Goal: Information Seeking & Learning: Learn about a topic

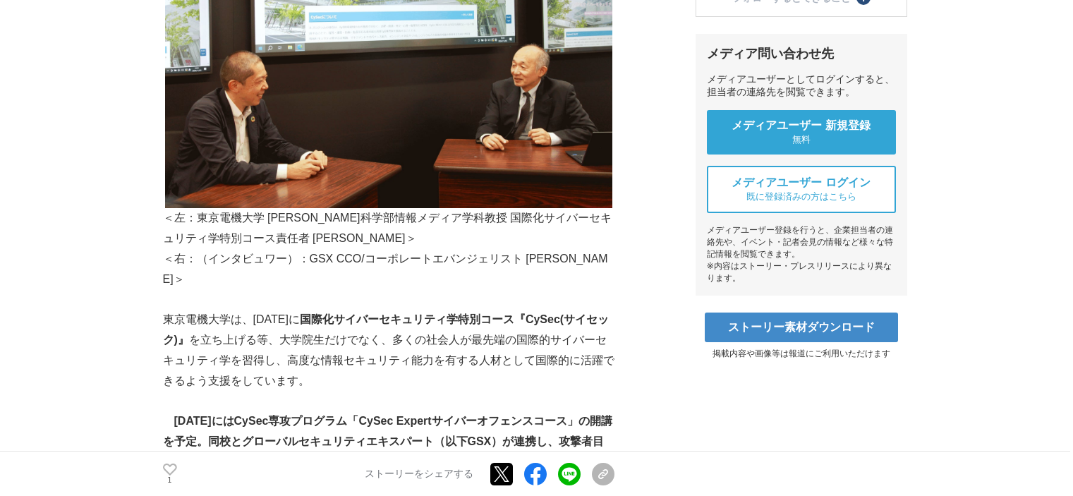
scroll to position [635, 0]
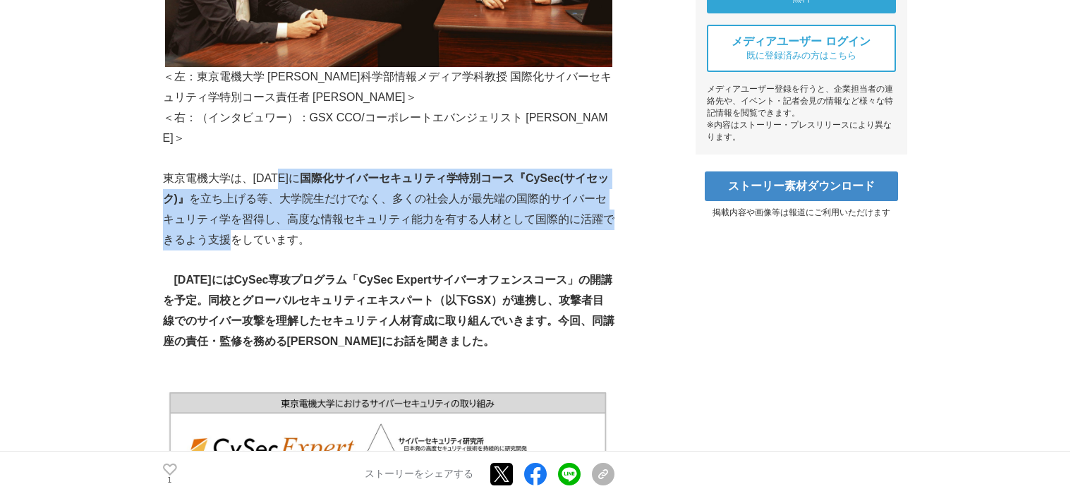
drag, startPoint x: 276, startPoint y: 133, endPoint x: 556, endPoint y: 177, distance: 282.7
click at [556, 177] on p "東京電機大学は、[DATE]に 国際化サイバーセキュリティ学特別コース『CySec(サイセック)』 を立ち上げる等、大学院生だけでなく、多くの社会人が最先端の…" at bounding box center [388, 209] width 451 height 81
click at [395, 176] on p "東京電機大学は、[DATE]に 国際化サイバーセキュリティ学特別コース『CySec(サイセック)』 を立ち上げる等、大学院生だけでなく、多くの社会人が最先端の…" at bounding box center [388, 209] width 451 height 81
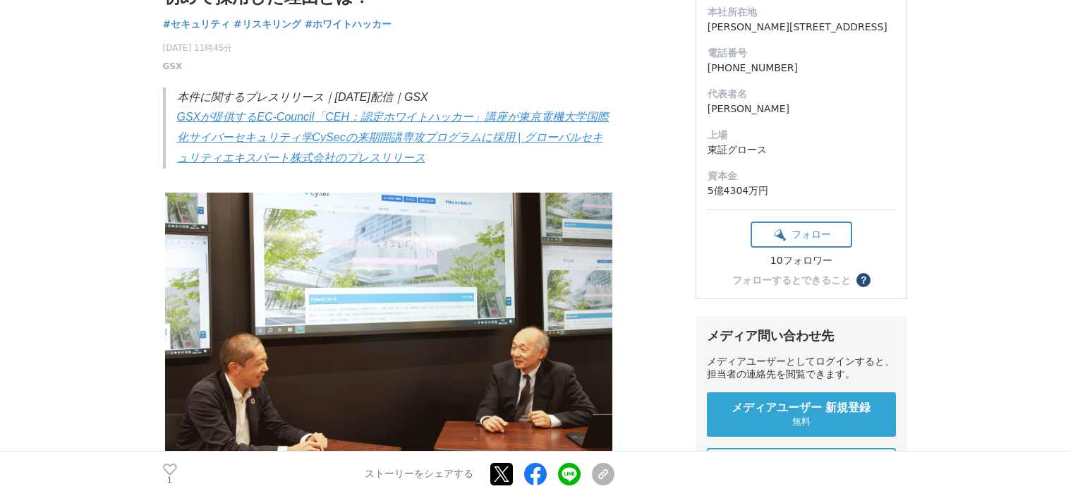
scroll to position [0, 0]
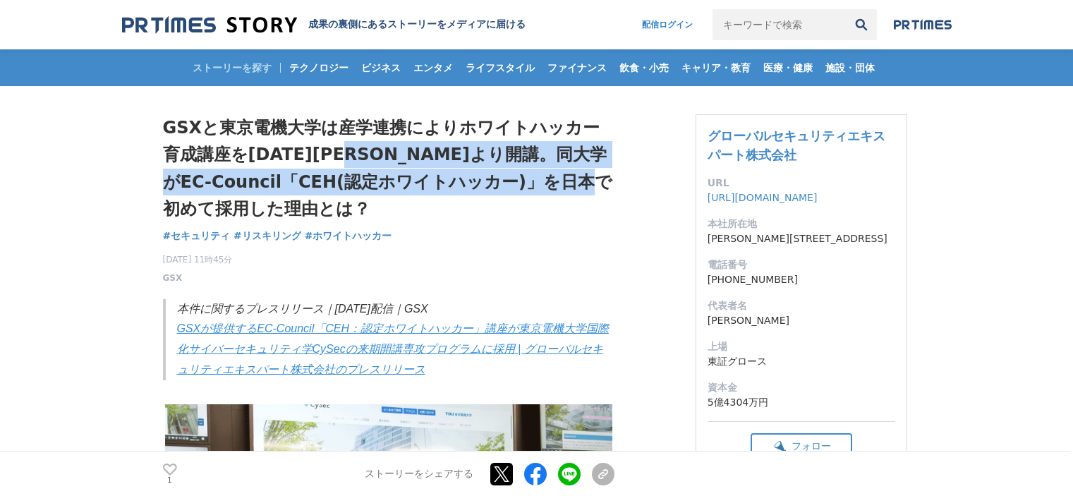
drag, startPoint x: 320, startPoint y: 152, endPoint x: 561, endPoint y: 179, distance: 242.8
click at [561, 179] on h1 "GSXと東京電機大学は産学連携によりホワイトハッカー育成講座を[DATE][PERSON_NAME]より開講。同大学がEC-Council「CEH(認定ホワイ…" at bounding box center [388, 168] width 451 height 109
click at [496, 184] on h1 "GSXと東京電機大学は産学連携によりホワイトハッカー育成講座を[DATE][PERSON_NAME]より開講。同大学がEC-Council「CEH(認定ホワイ…" at bounding box center [388, 168] width 451 height 109
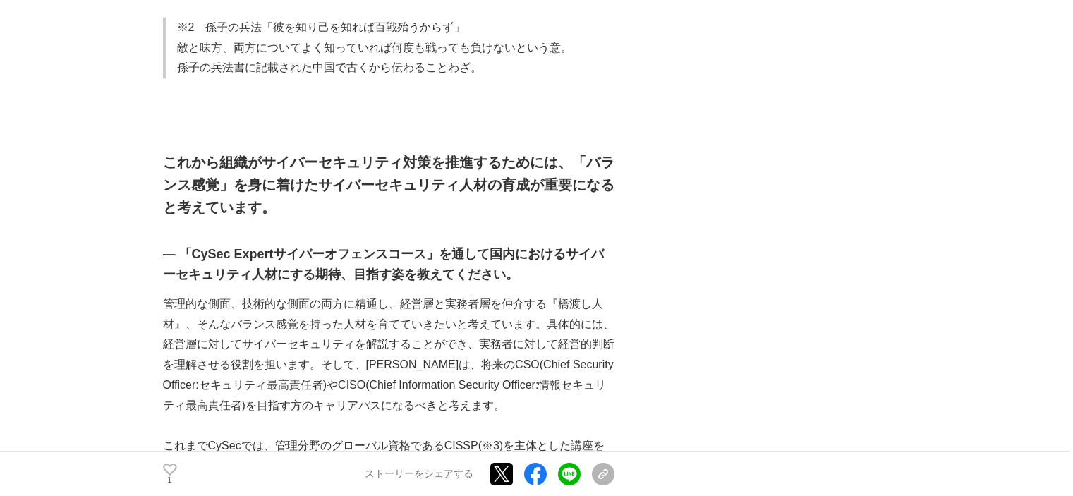
scroll to position [2610, 0]
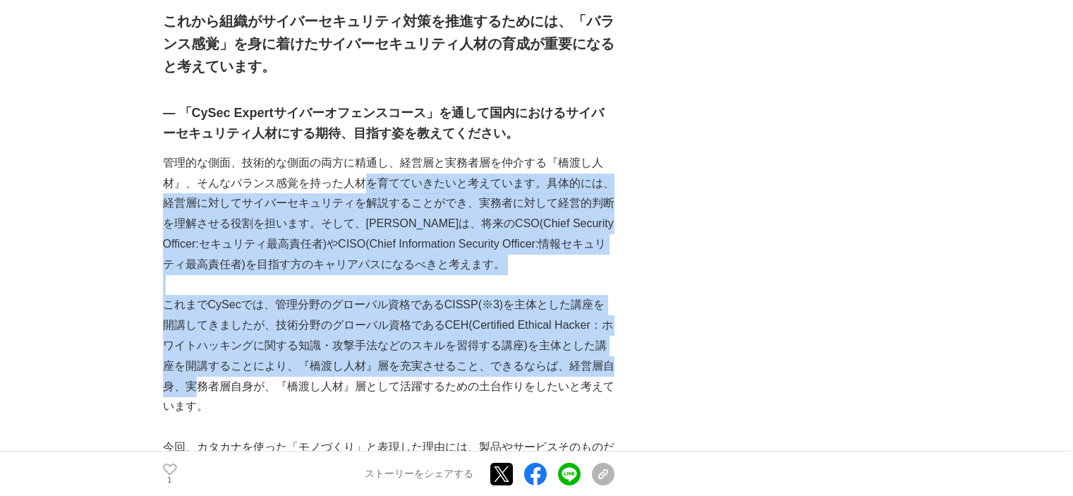
drag, startPoint x: 309, startPoint y: 82, endPoint x: 482, endPoint y: 251, distance: 242.4
click at [372, 295] on p "これまでCySecでは、管理分野のグローバル資格であるCISSP(※3)を主体とした講座を開講してきましたが、技術分野のグローバル資格であるCEH(Certi…" at bounding box center [388, 356] width 451 height 122
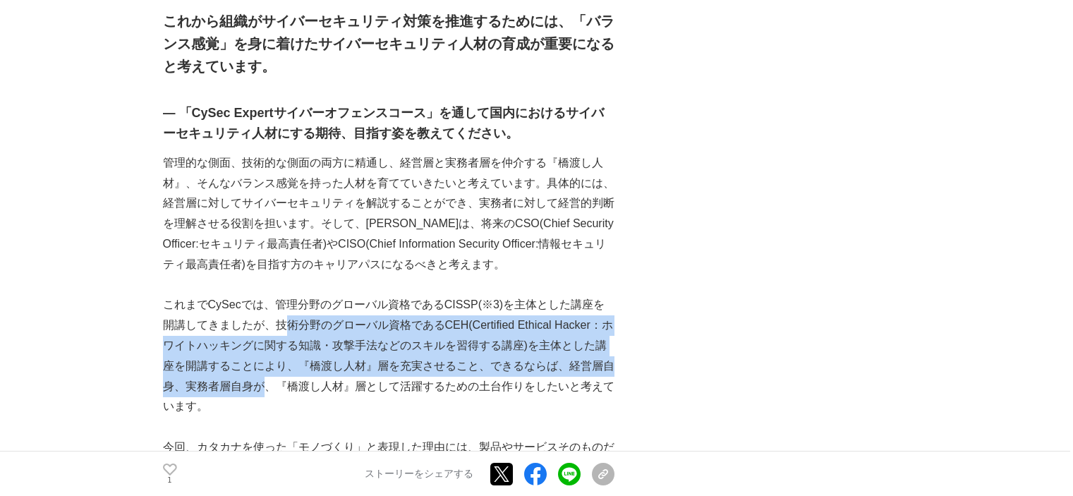
drag, startPoint x: 243, startPoint y: 217, endPoint x: 548, endPoint y: 255, distance: 307.8
click at [548, 295] on p "これまでCySecでは、管理分野のグローバル資格であるCISSP(※3)を主体とした講座を開講してきましたが、技術分野のグローバル資格であるCEH(Certi…" at bounding box center [388, 356] width 451 height 122
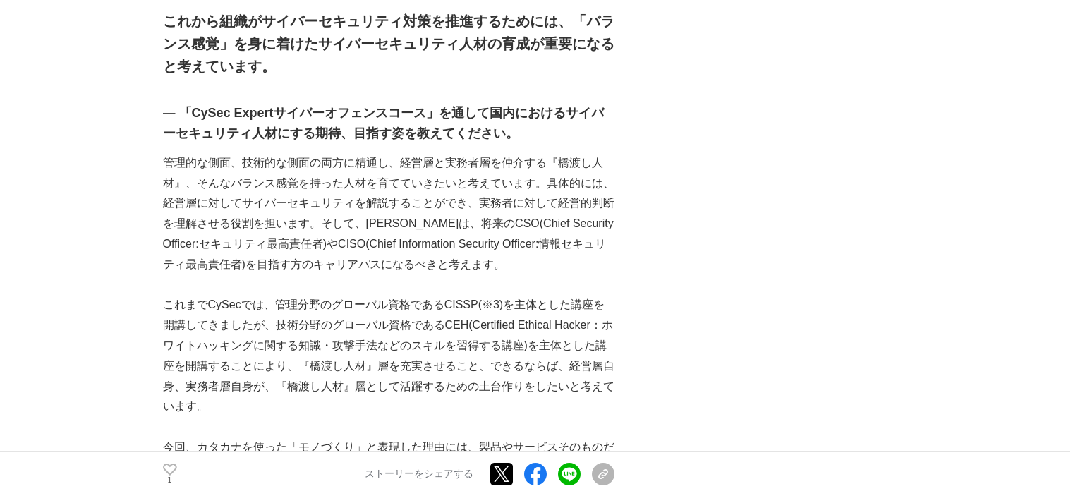
click at [426, 295] on p "これまでCySecでは、管理分野のグローバル資格であるCISSP(※3)を主体とした講座を開講してきましたが、技術分野のグローバル資格であるCEH(Certi…" at bounding box center [388, 356] width 451 height 122
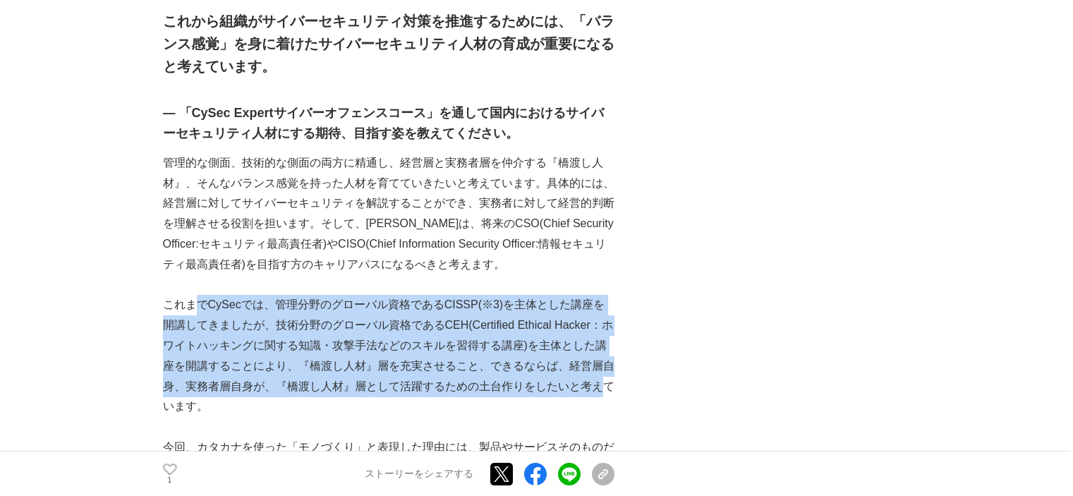
drag, startPoint x: 206, startPoint y: 200, endPoint x: 395, endPoint y: 281, distance: 206.0
click at [395, 295] on p "これまでCySecでは、管理分野のグローバル資格であるCISSP(※3)を主体とした講座を開講してきましたが、技術分野のグローバル資格であるCEH(Certi…" at bounding box center [388, 356] width 451 height 122
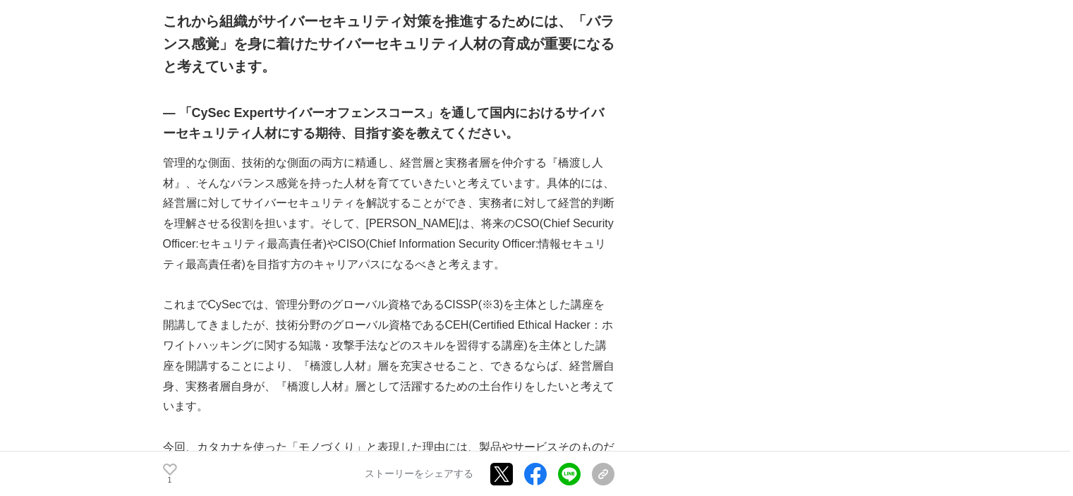
click at [382, 437] on p "今回、カタカナを使った「モノづくり」と表現した理由には、製品やサービスそのものだけではなく、その製品やサービスを作る中で新しい開発方法を考えること、より良くす…" at bounding box center [388, 477] width 451 height 81
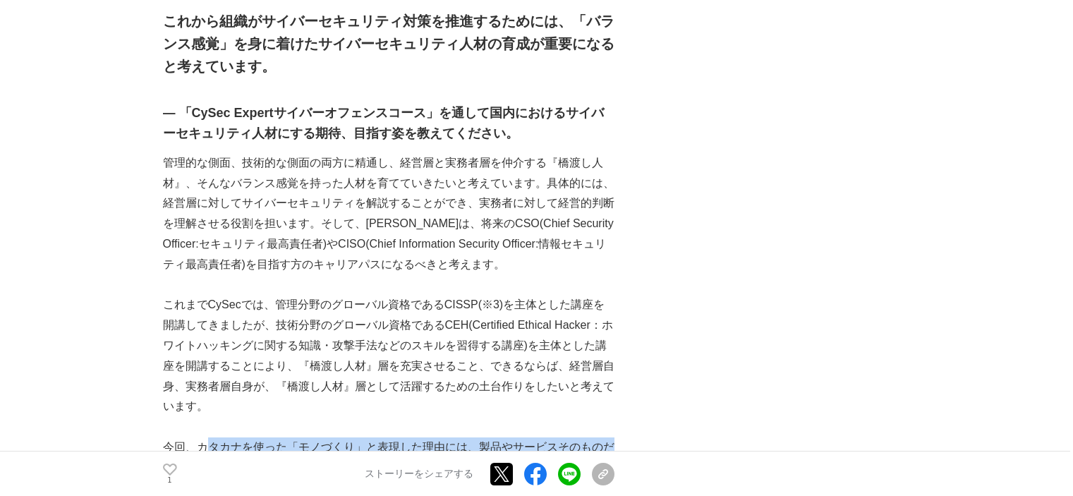
drag, startPoint x: 205, startPoint y: 316, endPoint x: 488, endPoint y: 338, distance: 284.4
click at [488, 437] on p "今回、カタカナを使った「モノづくり」と表現した理由には、製品やサービスそのものだけではなく、その製品やサービスを作る中で新しい開発方法を考えること、より良くす…" at bounding box center [388, 477] width 451 height 81
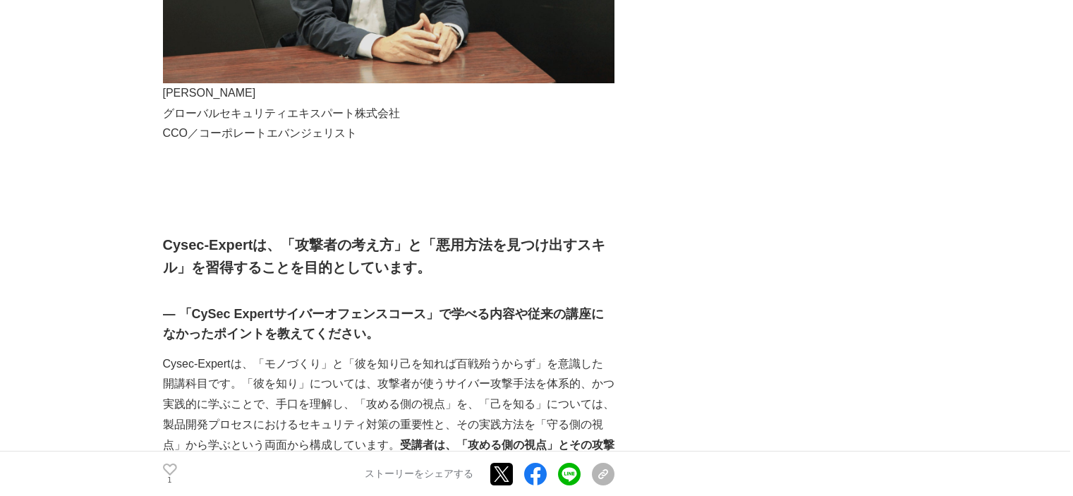
scroll to position [3668, 0]
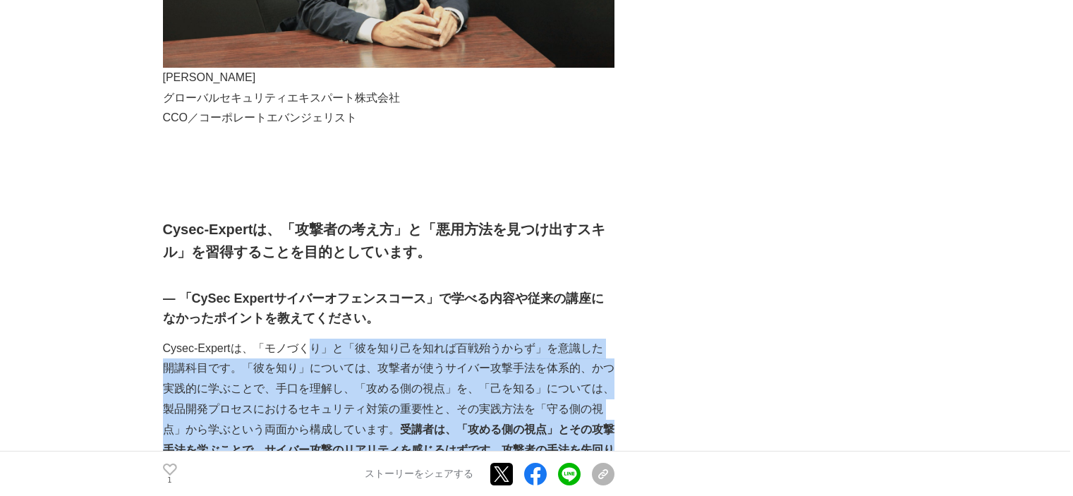
drag, startPoint x: 312, startPoint y: 209, endPoint x: 486, endPoint y: 338, distance: 216.4
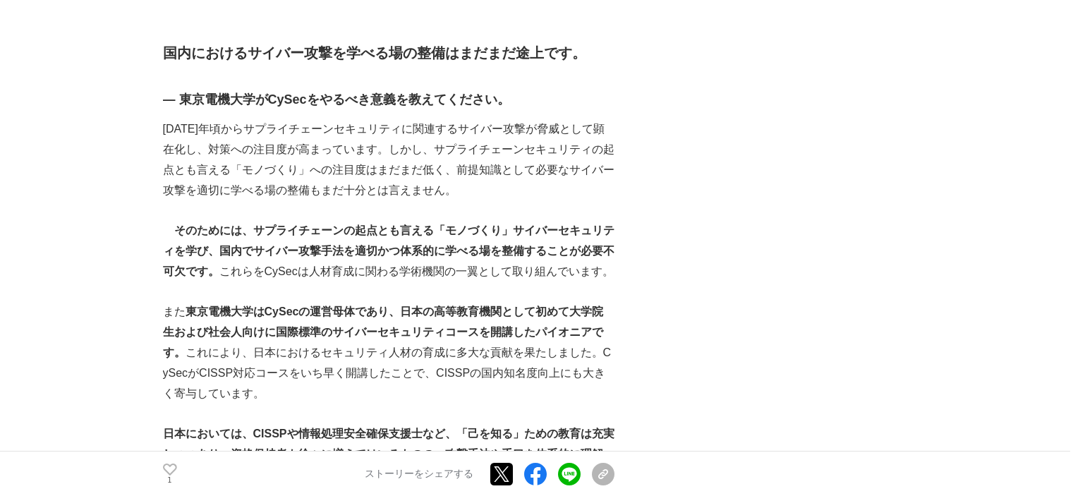
scroll to position [4584, 0]
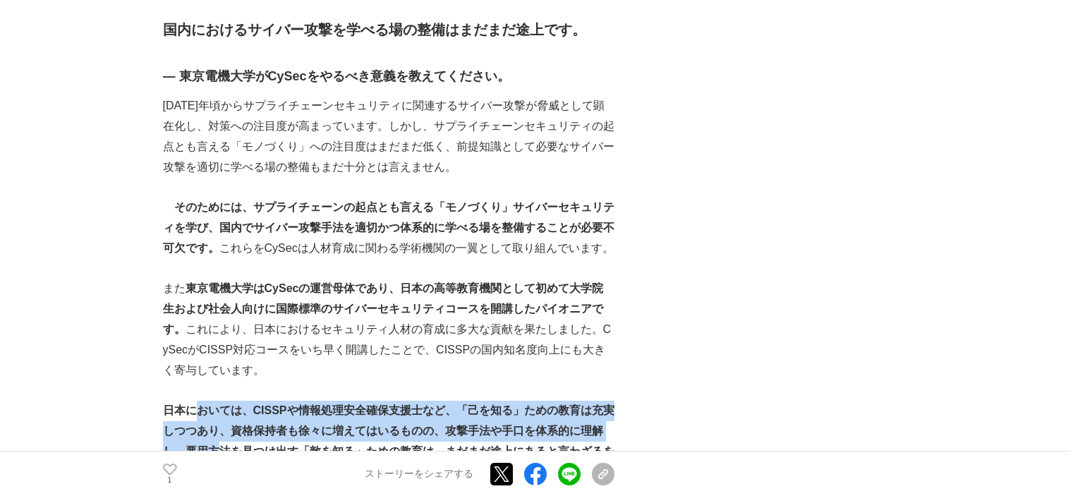
drag, startPoint x: 193, startPoint y: 212, endPoint x: 585, endPoint y: 233, distance: 392.7
click at [585, 401] on p "日本においては、CISSPや情報処理安全確保支援士など、「己を知る」ための教育は充実しつつあり、資格保持者も徐々に増えてはいるものの、攻撃手法や手口を体系的に…" at bounding box center [388, 441] width 451 height 81
click at [513, 404] on strong "日本においては、CISSPや情報処理安全確保支援士など、「己を知る」ための教育は充実しつつあり、資格保持者も徐々に増えてはいるものの、攻撃手法や手口を体系的に…" at bounding box center [388, 440] width 451 height 73
drag, startPoint x: 177, startPoint y: 225, endPoint x: 552, endPoint y: 240, distance: 374.8
click at [552, 404] on strong "日本においては、CISSPや情報処理安全確保支援士など、「己を知る」ための教育は充実しつつあり、資格保持者も徐々に増えてはいるものの、攻撃手法や手口を体系的に…" at bounding box center [388, 440] width 451 height 73
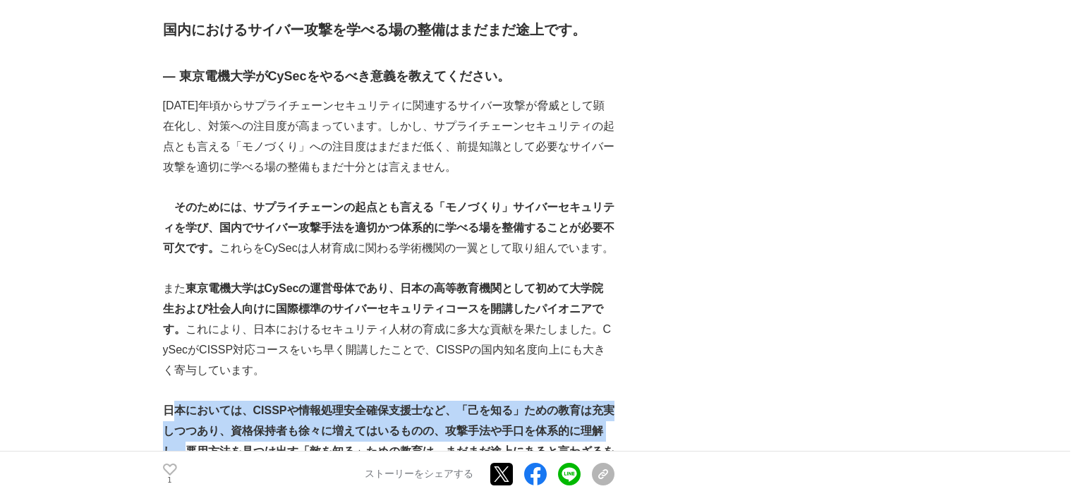
click at [415, 401] on p "日本においては、CISSPや情報処理安全確保支援士など、「己を知る」ための教育は充実しつつあり、資格保持者も徐々に増えてはいるものの、攻撃手法や手口を体系的に…" at bounding box center [388, 441] width 451 height 81
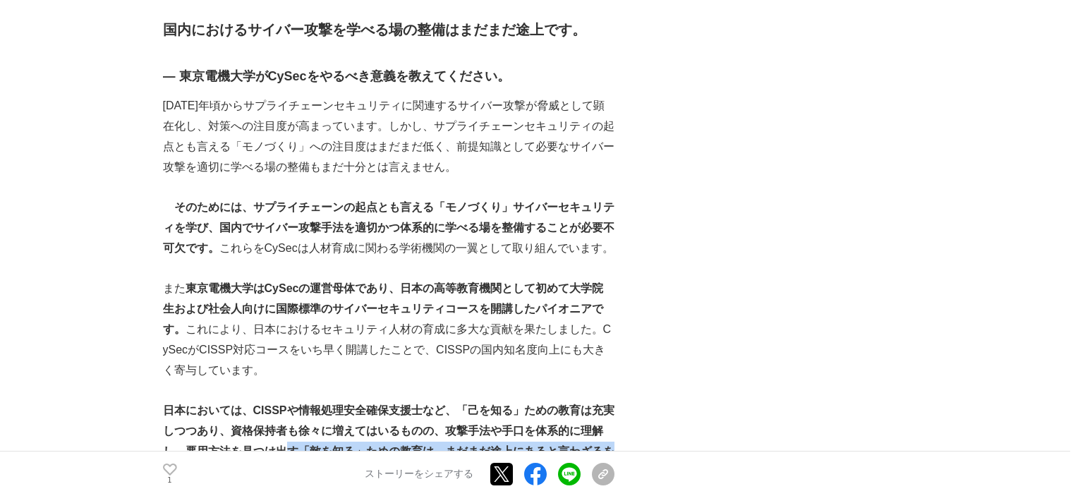
drag, startPoint x: 206, startPoint y: 267, endPoint x: 524, endPoint y: 269, distance: 318.1
click at [524, 401] on p "日本においては、CISSPや情報処理安全確保支援士など、「己を知る」ための教育は充実しつつあり、資格保持者も徐々に増えてはいるものの、攻撃手法や手口を体系的に…" at bounding box center [388, 441] width 451 height 81
drag, startPoint x: 264, startPoint y: 305, endPoint x: 465, endPoint y: 324, distance: 201.2
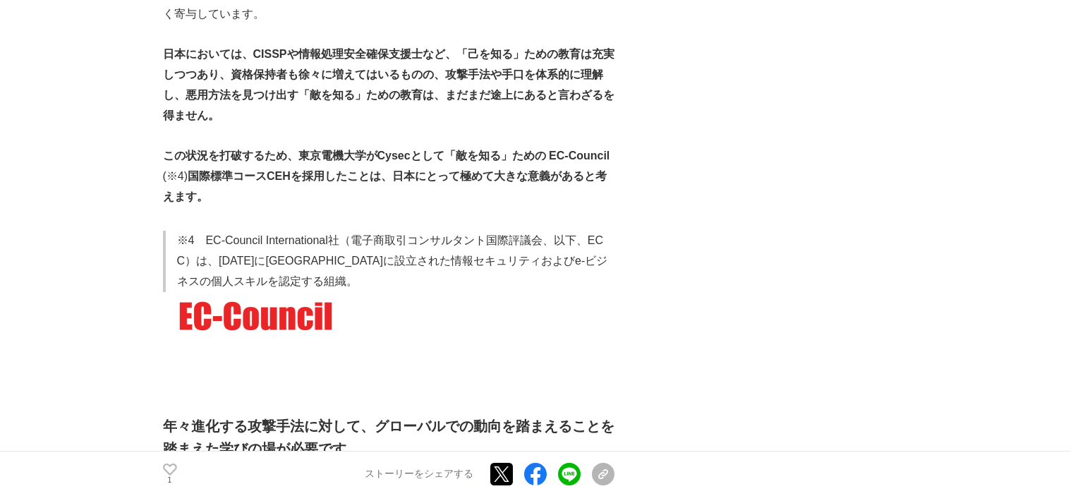
scroll to position [5078, 0]
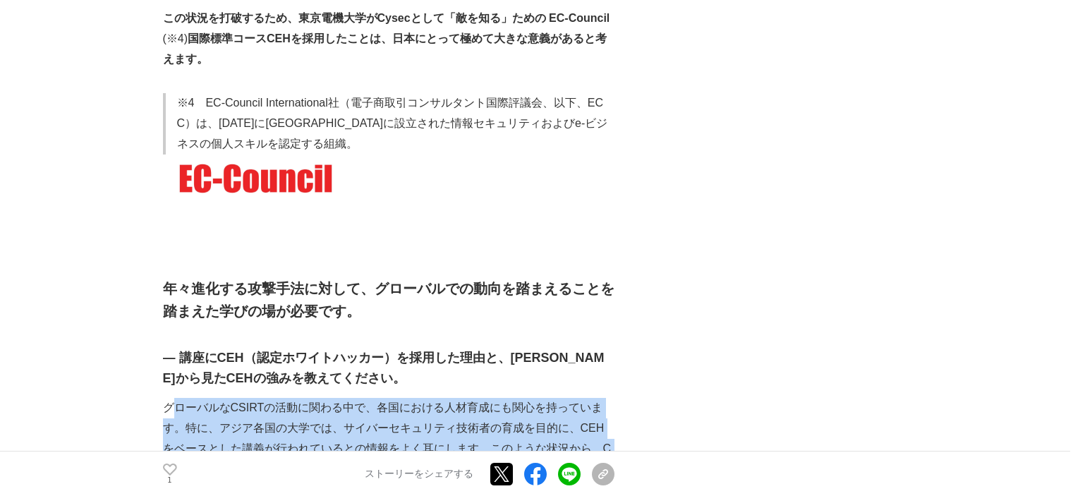
drag, startPoint x: 169, startPoint y: 177, endPoint x: 522, endPoint y: 300, distance: 373.4
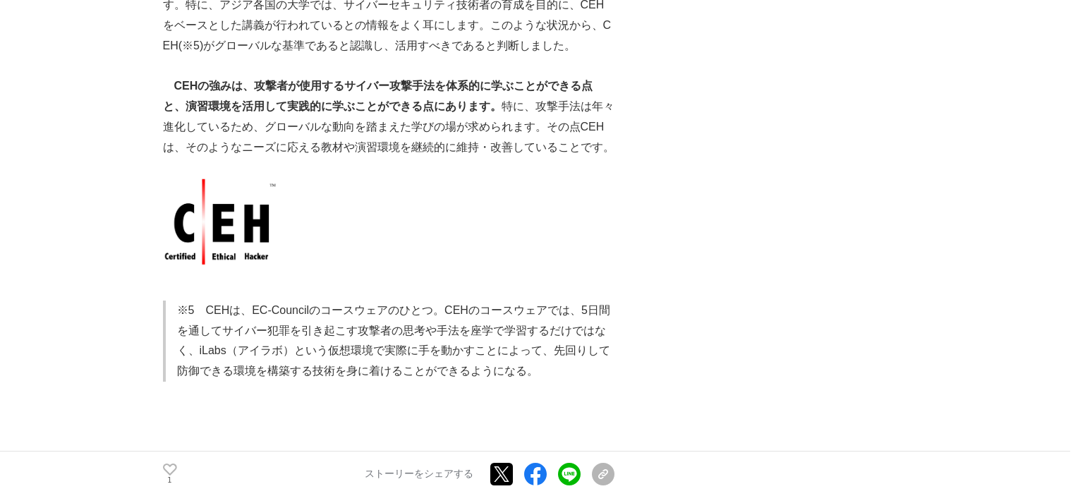
scroll to position [5572, 0]
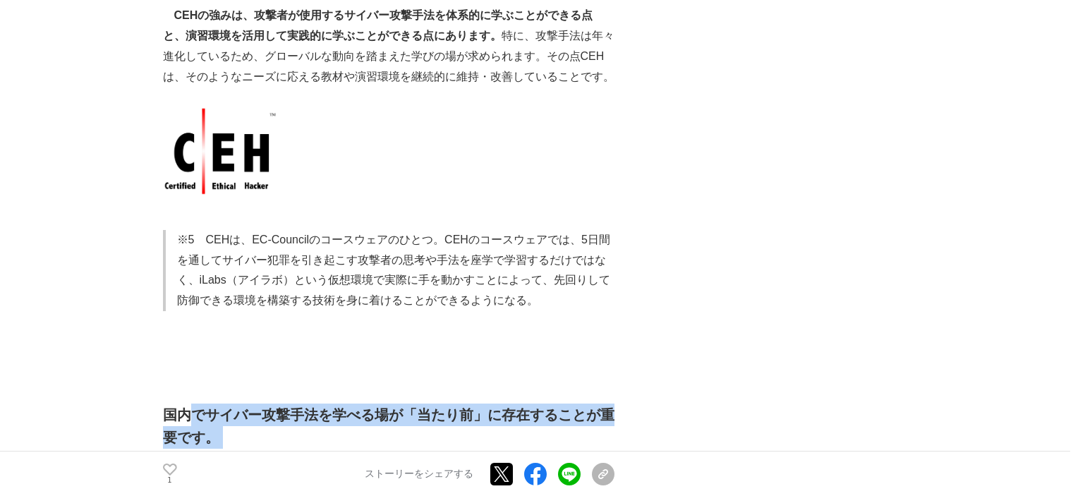
drag, startPoint x: 195, startPoint y: 183, endPoint x: 418, endPoint y: 344, distance: 275.2
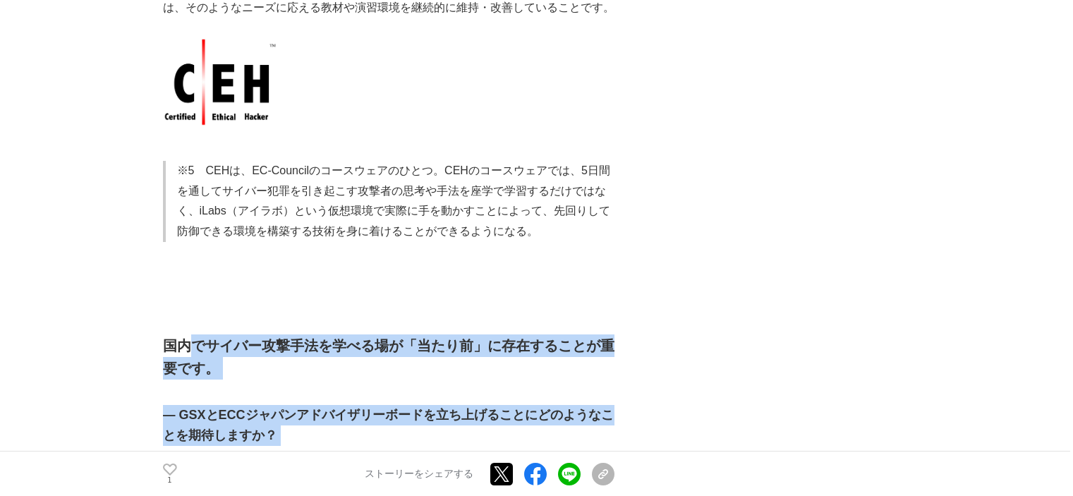
scroll to position [5713, 0]
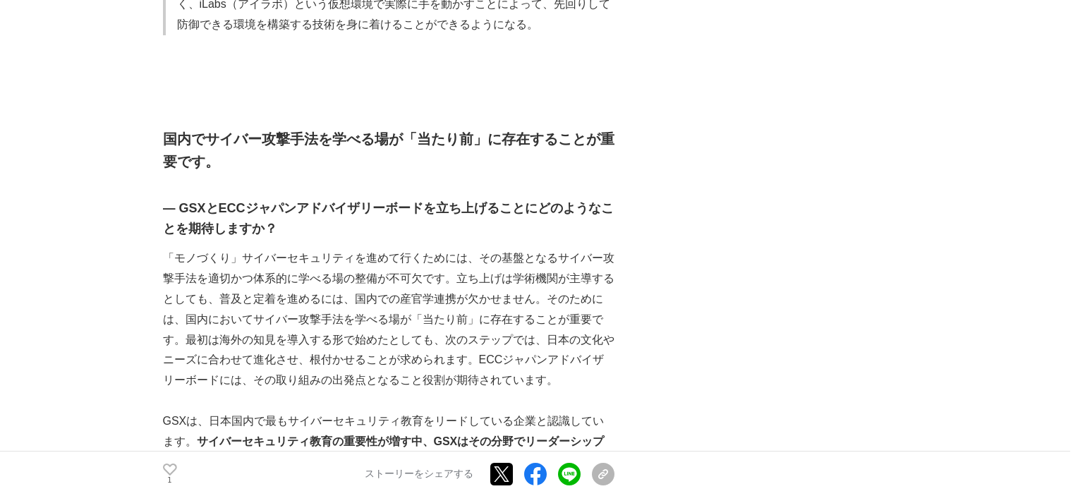
scroll to position [5854, 0]
